Goal: Obtain resource: Download file/media

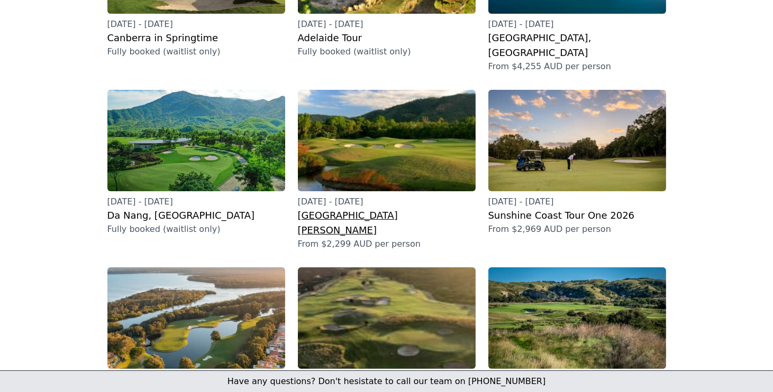
scroll to position [317, 0]
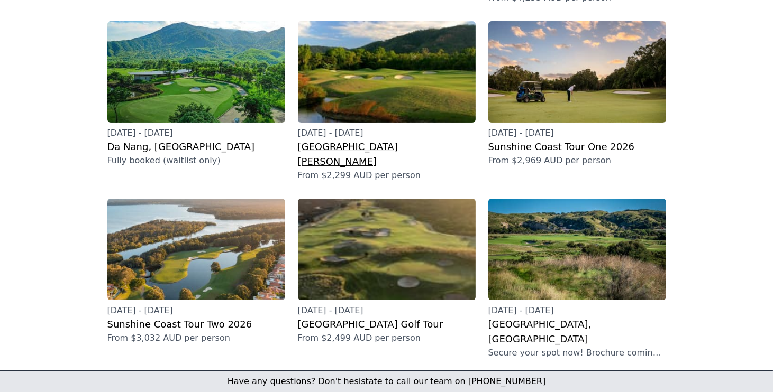
click at [360, 140] on h2 "[GEOGRAPHIC_DATA][PERSON_NAME]" at bounding box center [387, 155] width 178 height 30
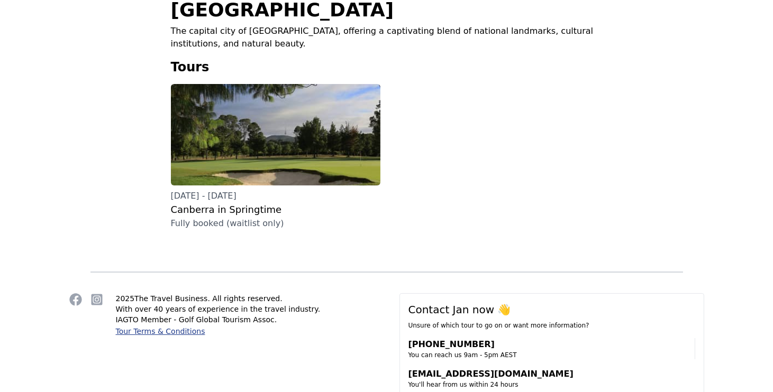
scroll to position [255, 0]
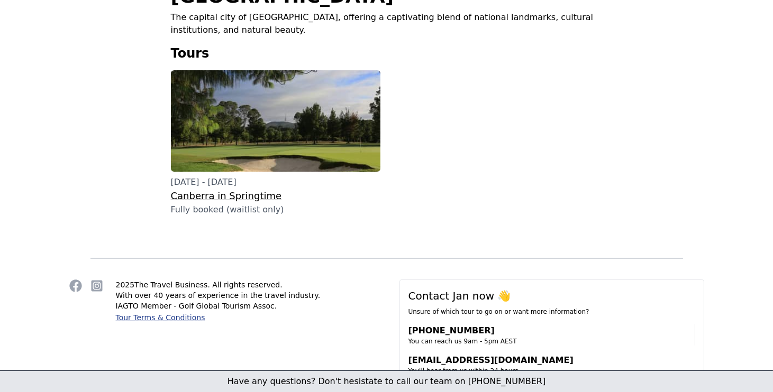
click at [214, 201] on h3 "Canberra in Springtime" at bounding box center [275, 196] width 209 height 15
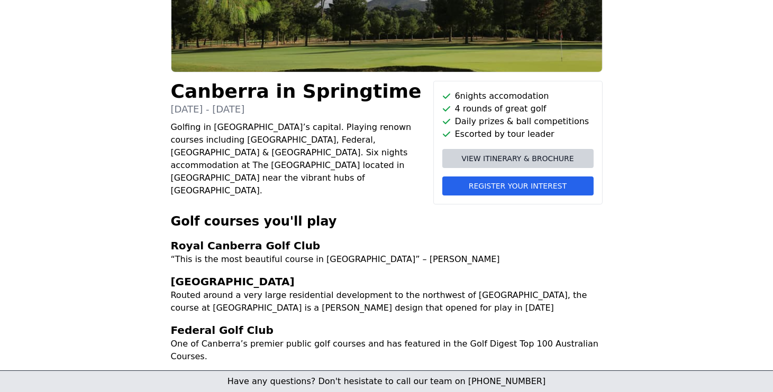
scroll to position [159, 0]
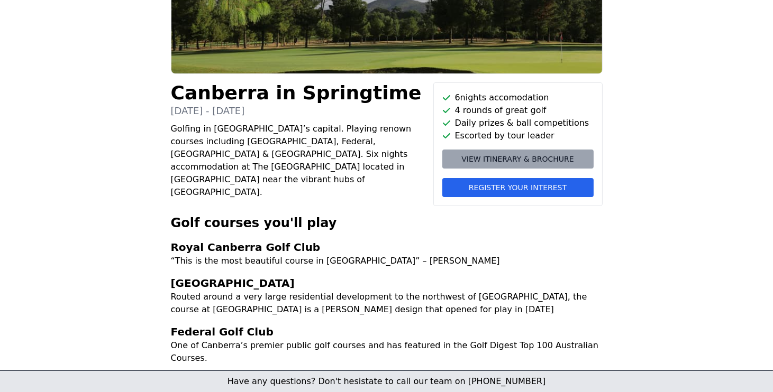
click at [520, 159] on span "View itinerary & brochure" at bounding box center [517, 159] width 112 height 11
